Goal: Information Seeking & Learning: Check status

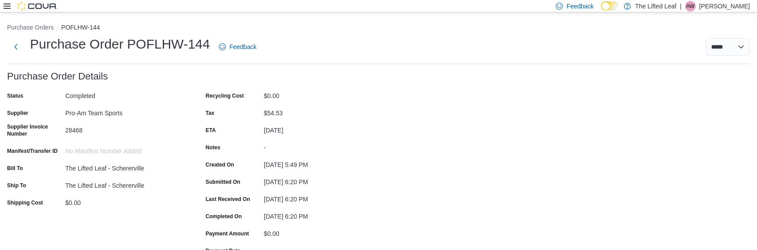
scroll to position [715, 0]
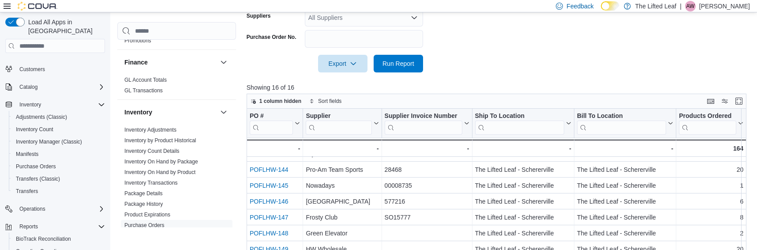
scroll to position [34, 0]
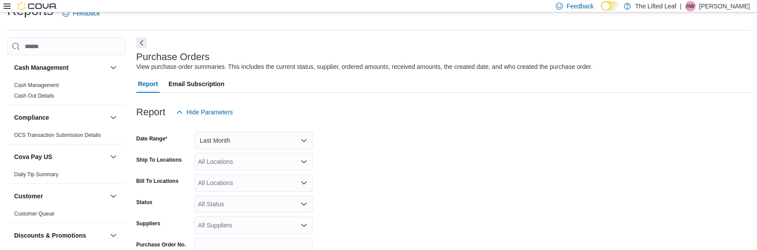
scroll to position [20, 0]
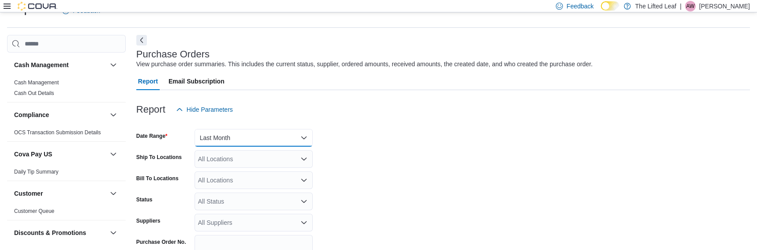
click at [292, 137] on button "Last Month" at bounding box center [254, 138] width 118 height 18
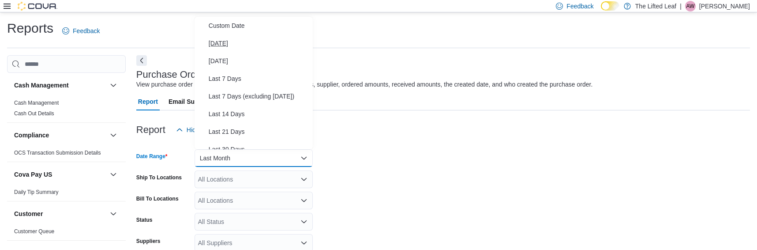
scroll to position [0, 0]
click at [237, 29] on span "Custom Date" at bounding box center [259, 25] width 101 height 11
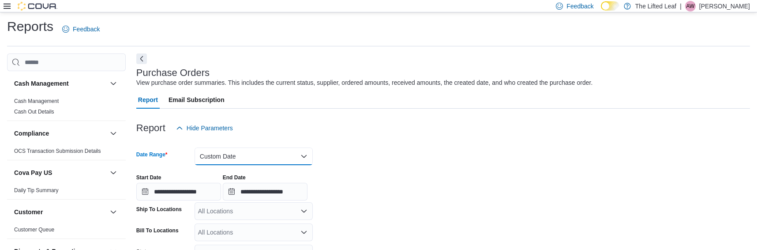
scroll to position [10, 0]
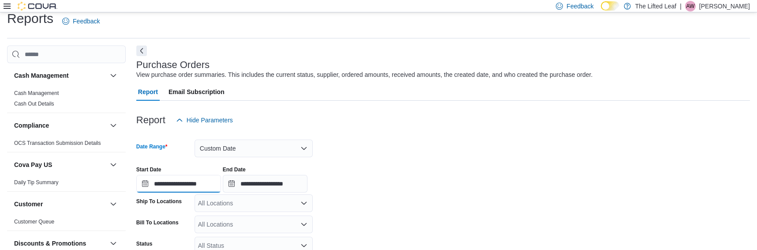
click at [144, 184] on input "**********" at bounding box center [178, 184] width 85 height 18
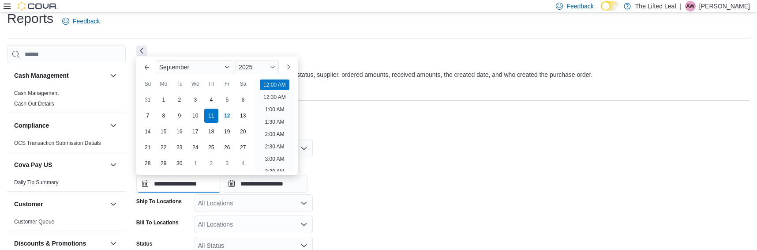
scroll to position [27, 0]
click at [184, 69] on span "September" at bounding box center [174, 67] width 30 height 7
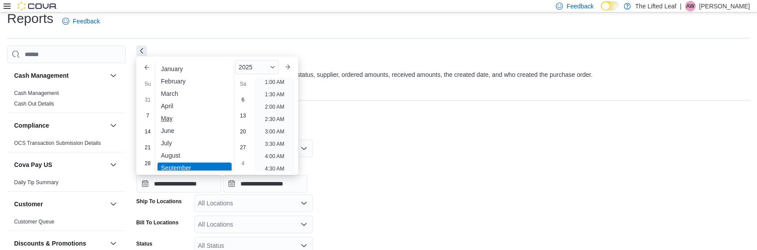
click at [167, 116] on div "May" at bounding box center [195, 118] width 74 height 11
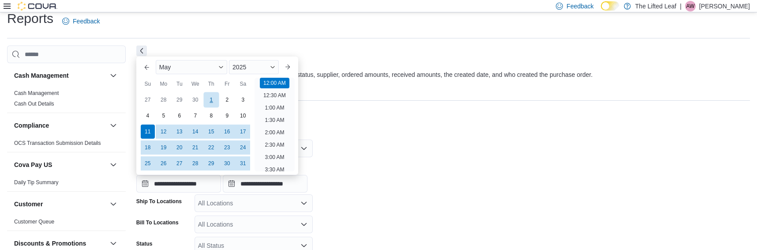
click at [216, 98] on div "1" at bounding box center [210, 99] width 15 height 15
type input "**********"
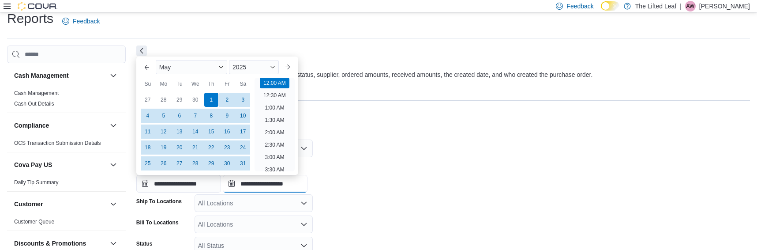
click at [278, 186] on input "**********" at bounding box center [265, 184] width 85 height 18
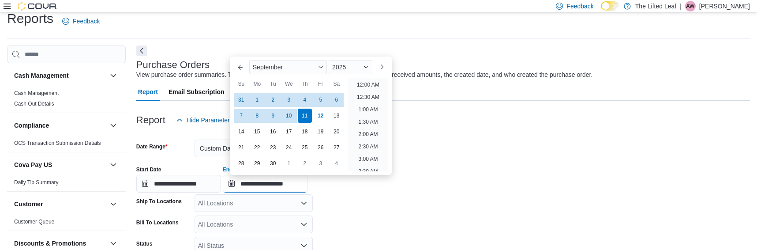
scroll to position [501, 0]
click at [306, 67] on div "September" at bounding box center [288, 67] width 78 height 14
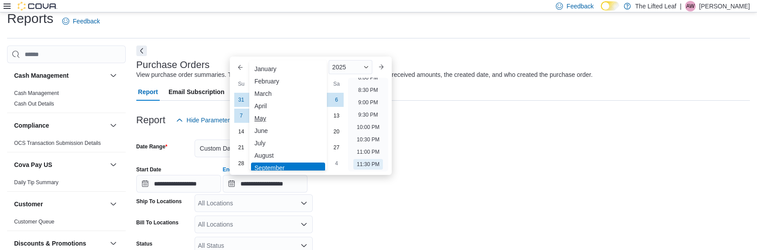
click at [269, 115] on div "May" at bounding box center [288, 118] width 74 height 11
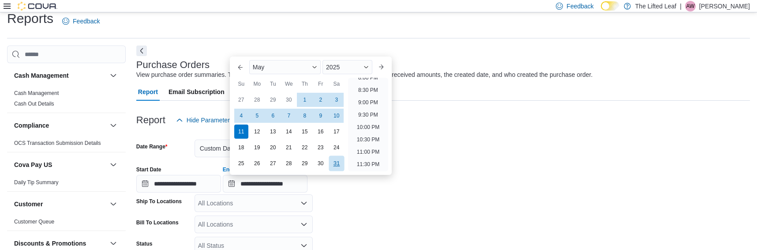
click at [339, 163] on div "31" at bounding box center [336, 163] width 15 height 15
type input "**********"
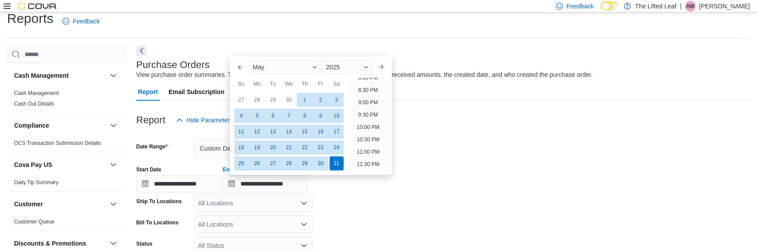
click at [353, 189] on div "**********" at bounding box center [443, 176] width 614 height 34
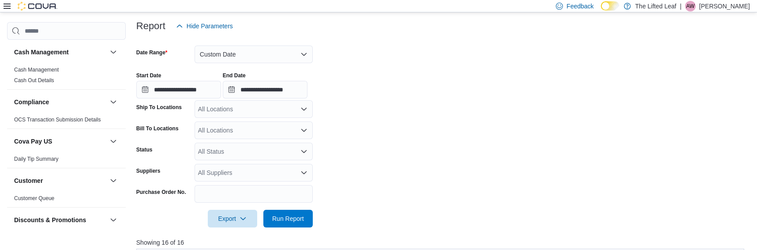
scroll to position [142, 0]
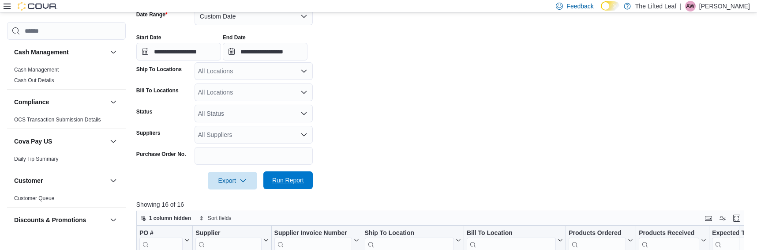
click at [304, 178] on span "Run Report" at bounding box center [288, 180] width 39 height 18
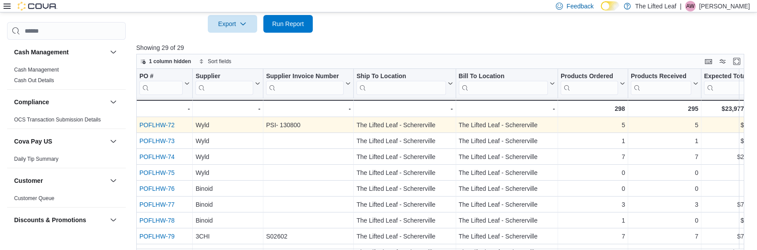
click at [170, 126] on link "POFLHW-72" at bounding box center [156, 124] width 35 height 7
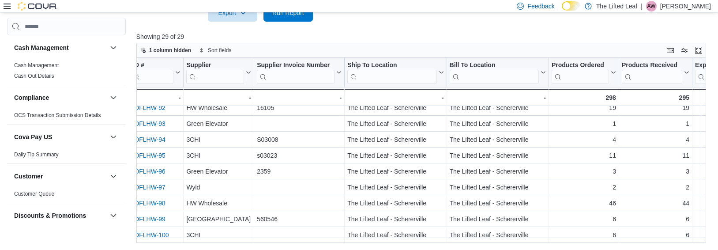
scroll to position [329, 63]
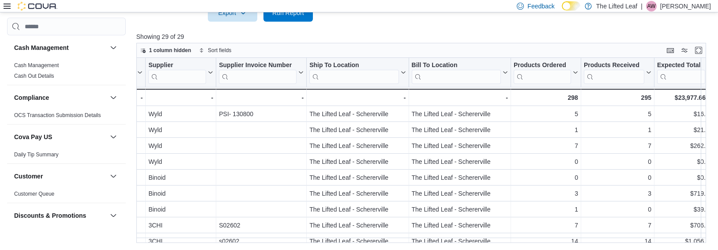
scroll to position [0, 0]
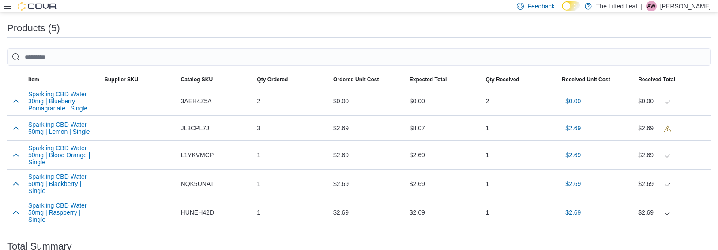
scroll to position [206, 0]
